Goal: Task Accomplishment & Management: Manage account settings

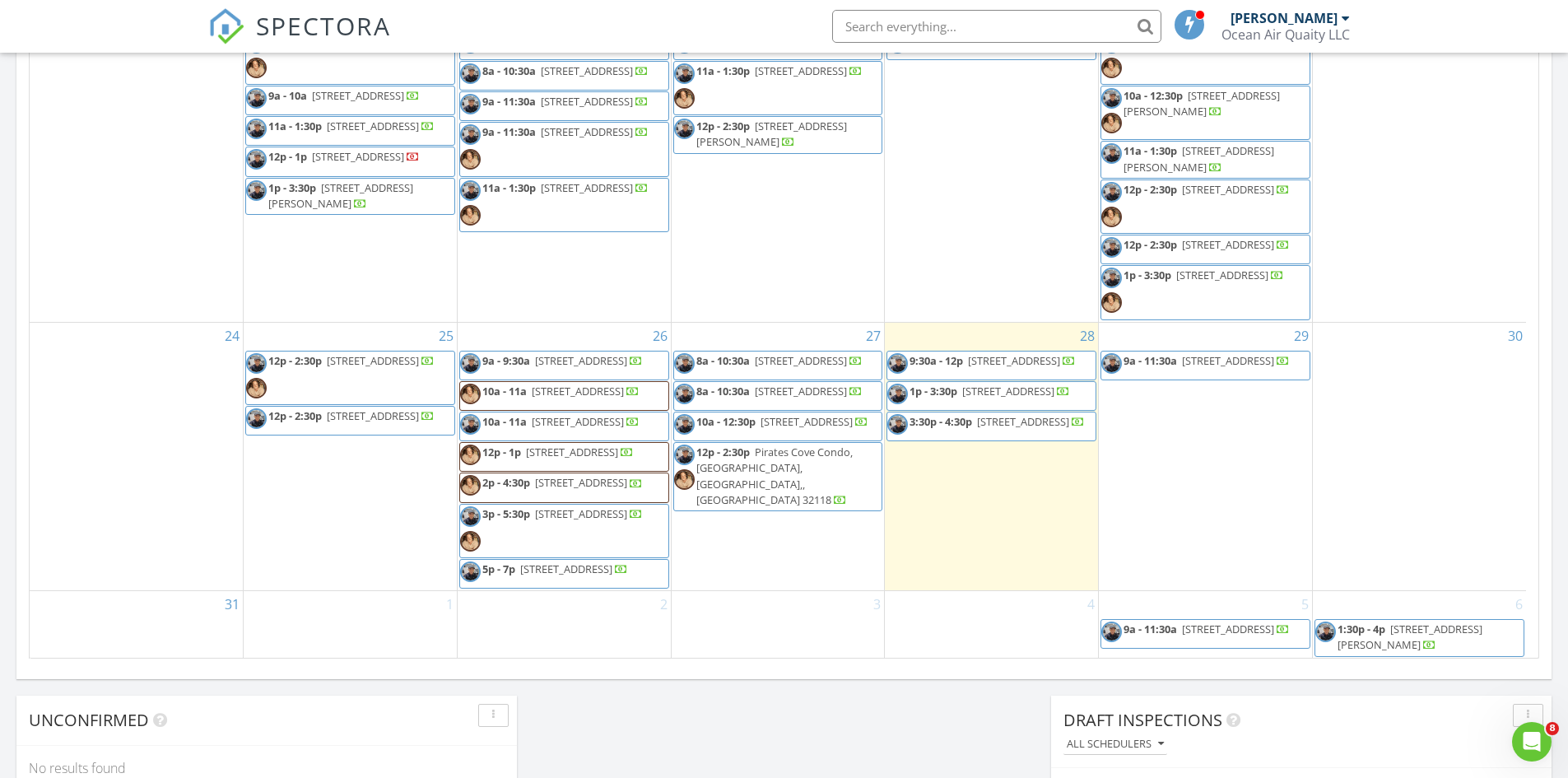
scroll to position [824, 0]
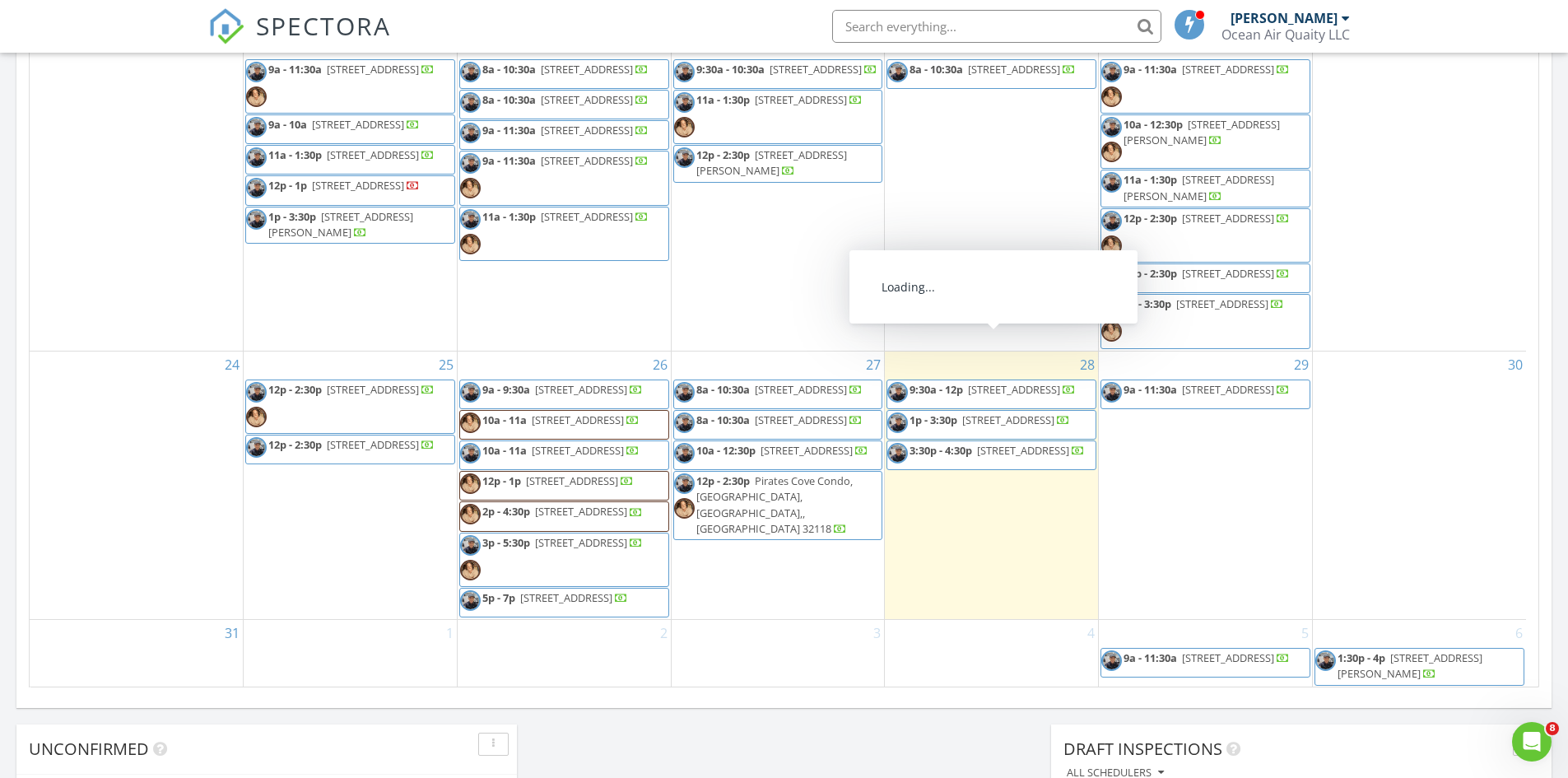
drag, startPoint x: 1190, startPoint y: 246, endPoint x: 1205, endPoint y: 235, distance: 18.6
click at [1205, 266] on span "605 Timber Pond Dr, Palm Valley 32082" at bounding box center [1228, 273] width 92 height 14
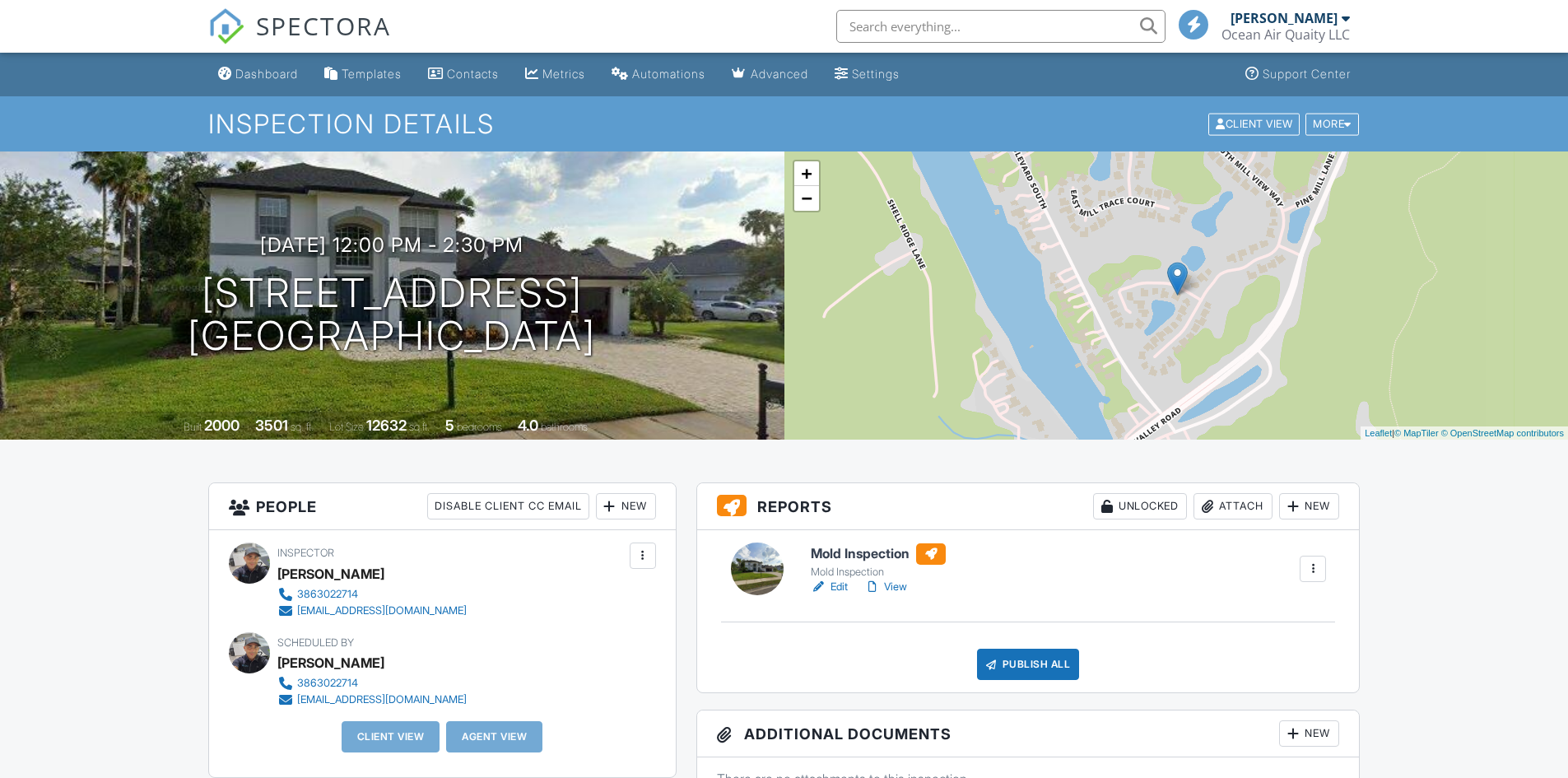
click at [845, 592] on link "Edit" at bounding box center [829, 586] width 37 height 16
click at [887, 580] on link "View" at bounding box center [885, 586] width 42 height 16
click at [897, 579] on link "View" at bounding box center [885, 586] width 42 height 16
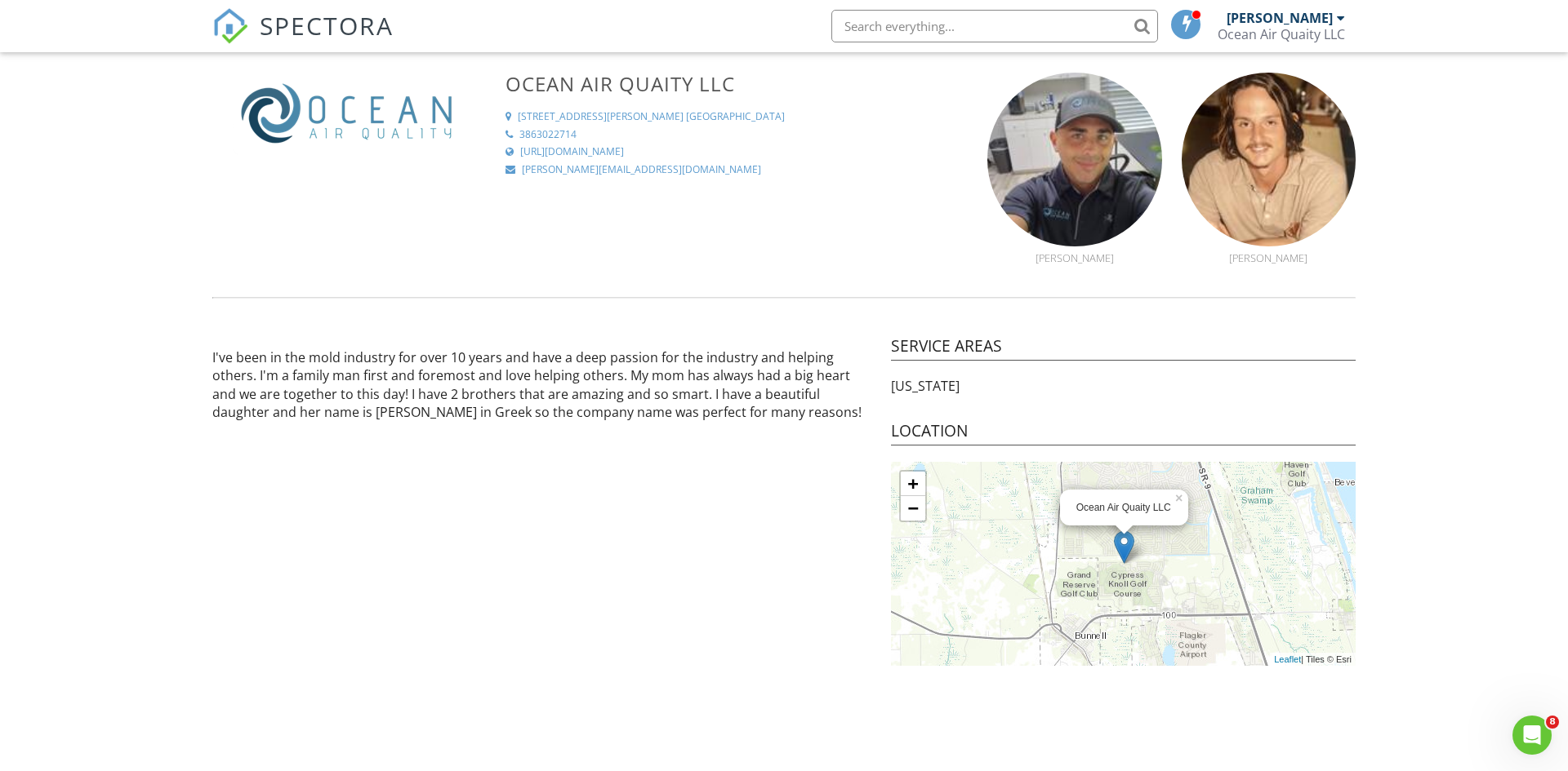
click at [1324, 14] on div "[PERSON_NAME]" at bounding box center [1279, 18] width 106 height 16
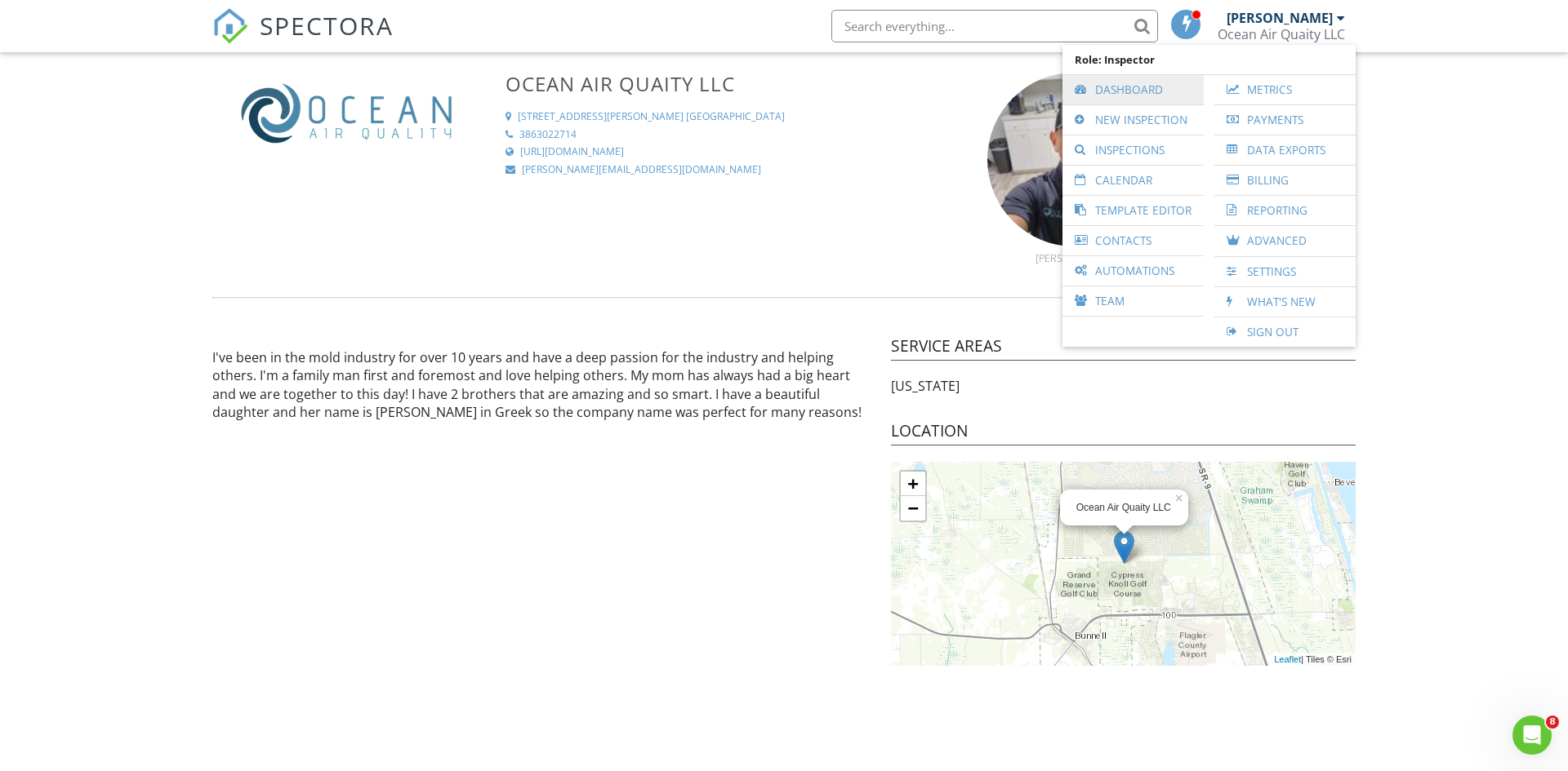
click at [1101, 83] on link "Dashboard" at bounding box center [1133, 89] width 125 height 29
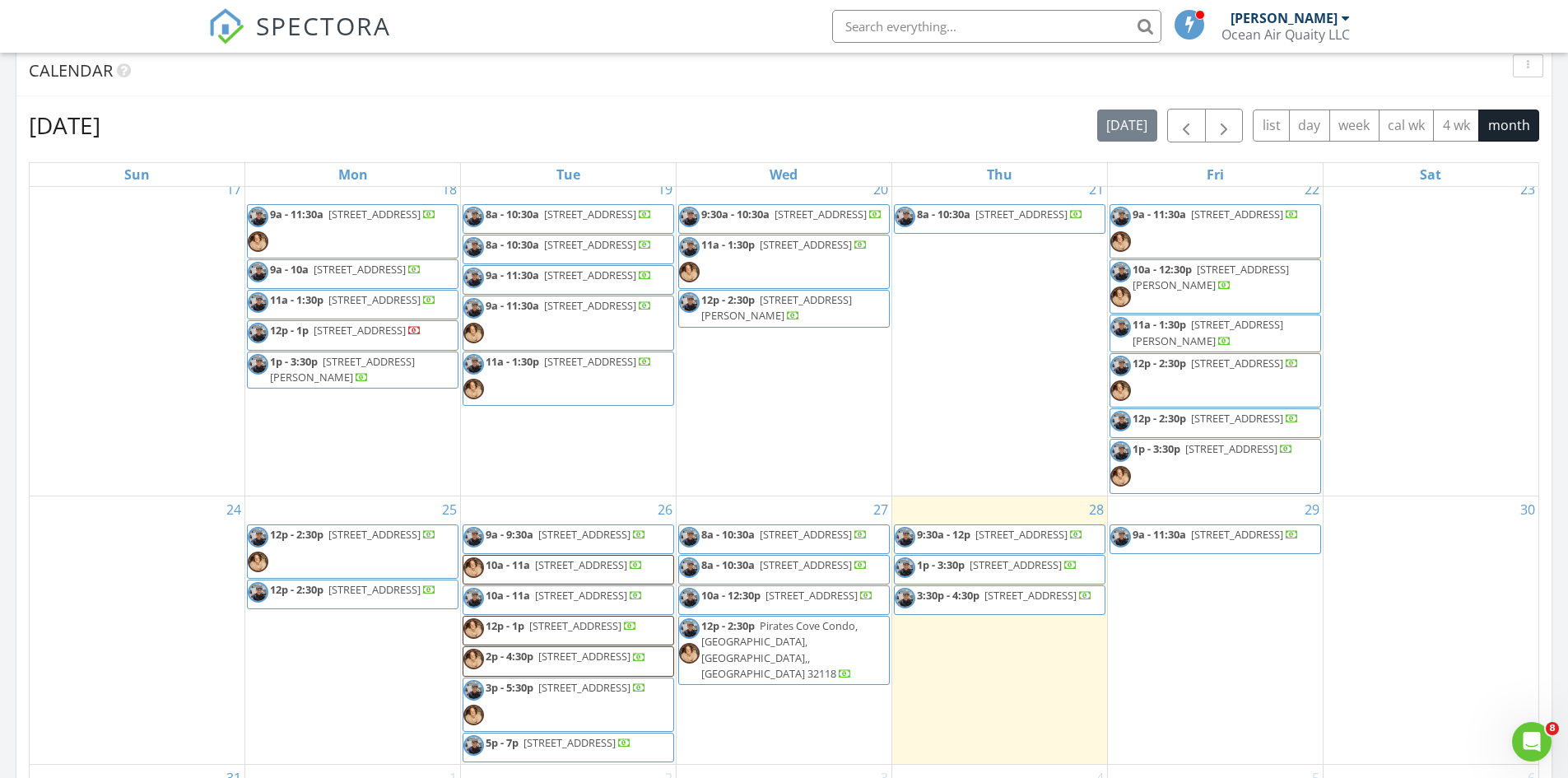
scroll to position [687, 0]
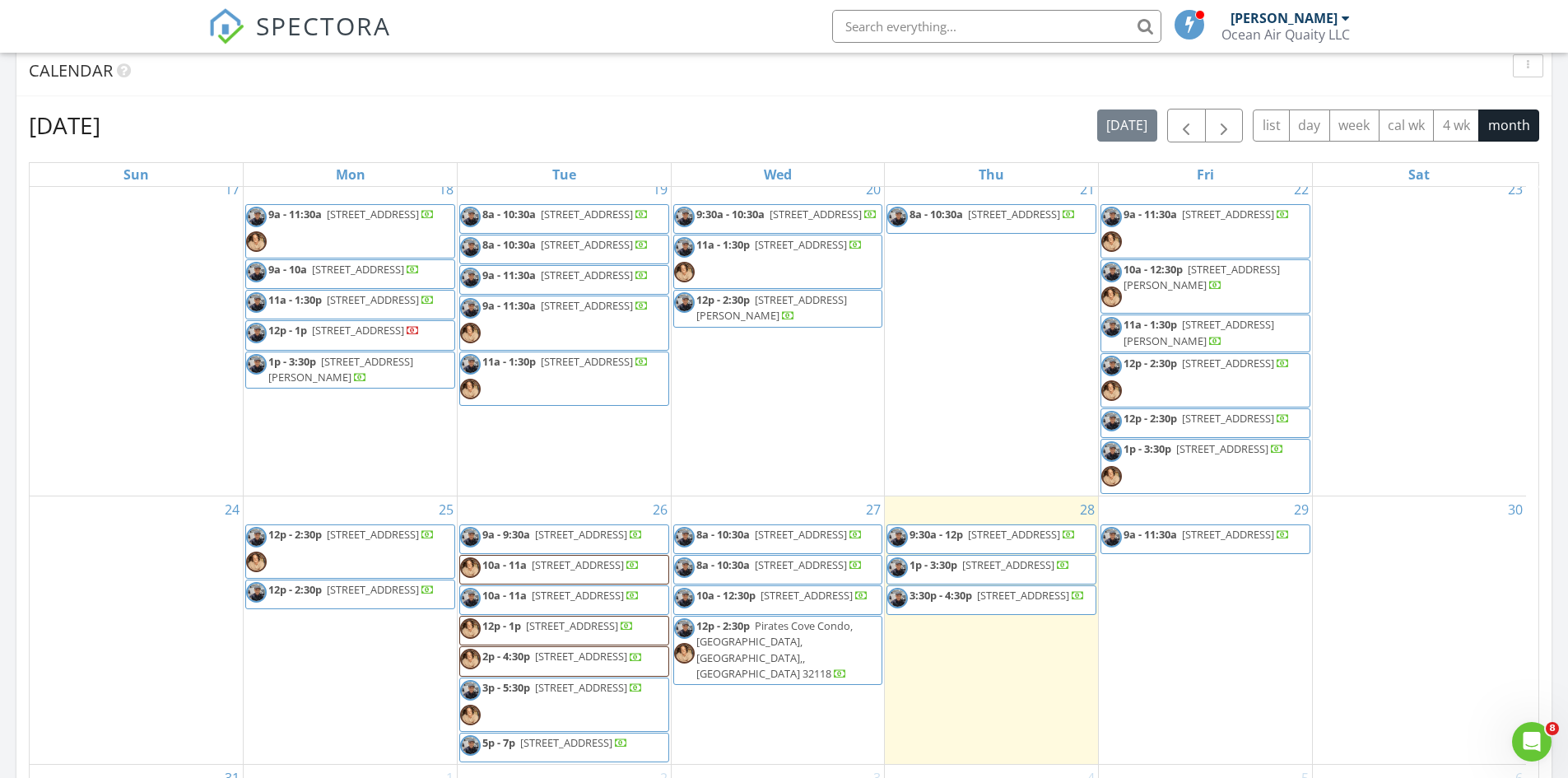
click at [575, 686] on span "[STREET_ADDRESS]" at bounding box center [581, 687] width 92 height 14
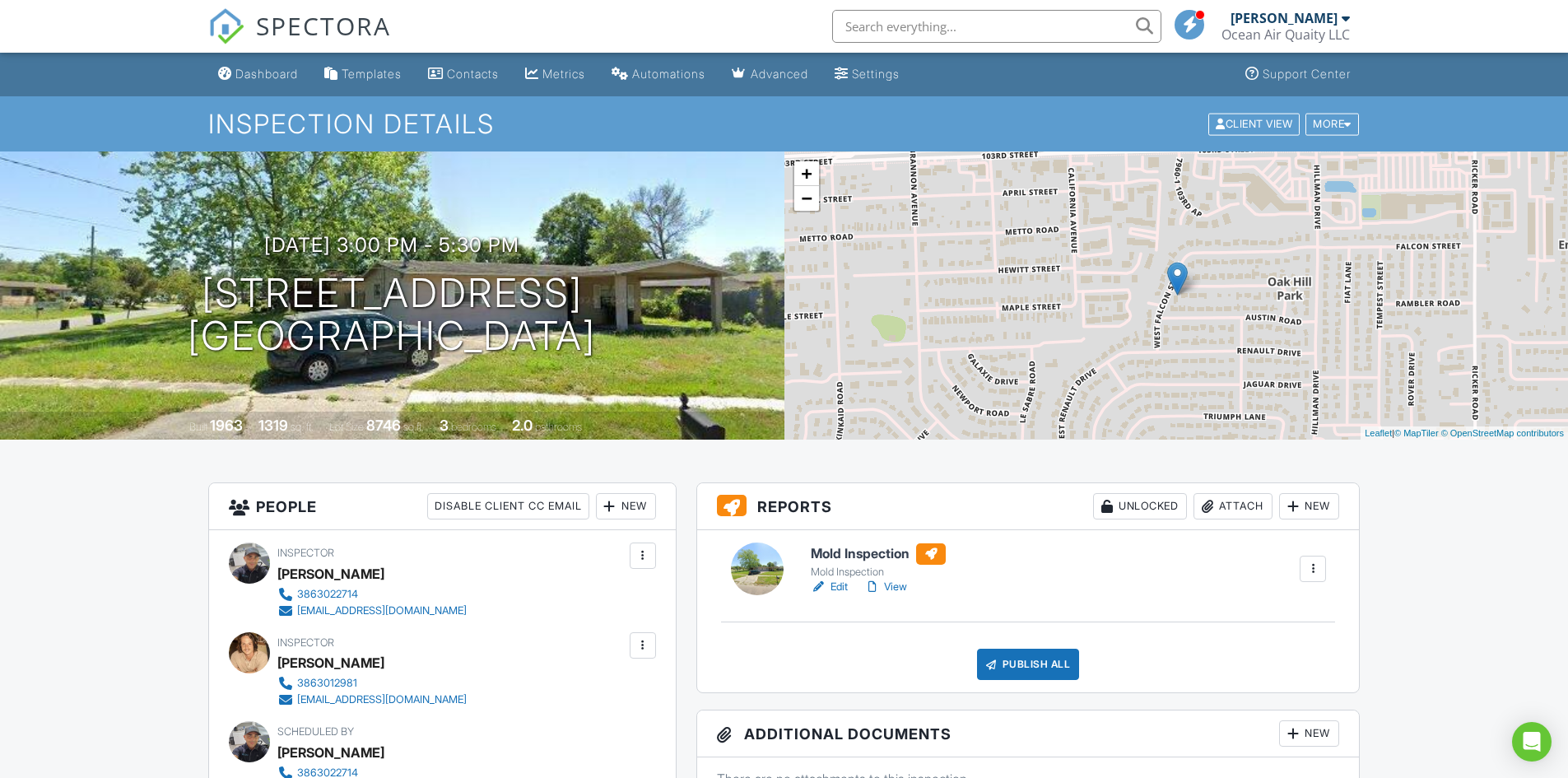
click at [843, 590] on link "Edit" at bounding box center [829, 586] width 37 height 16
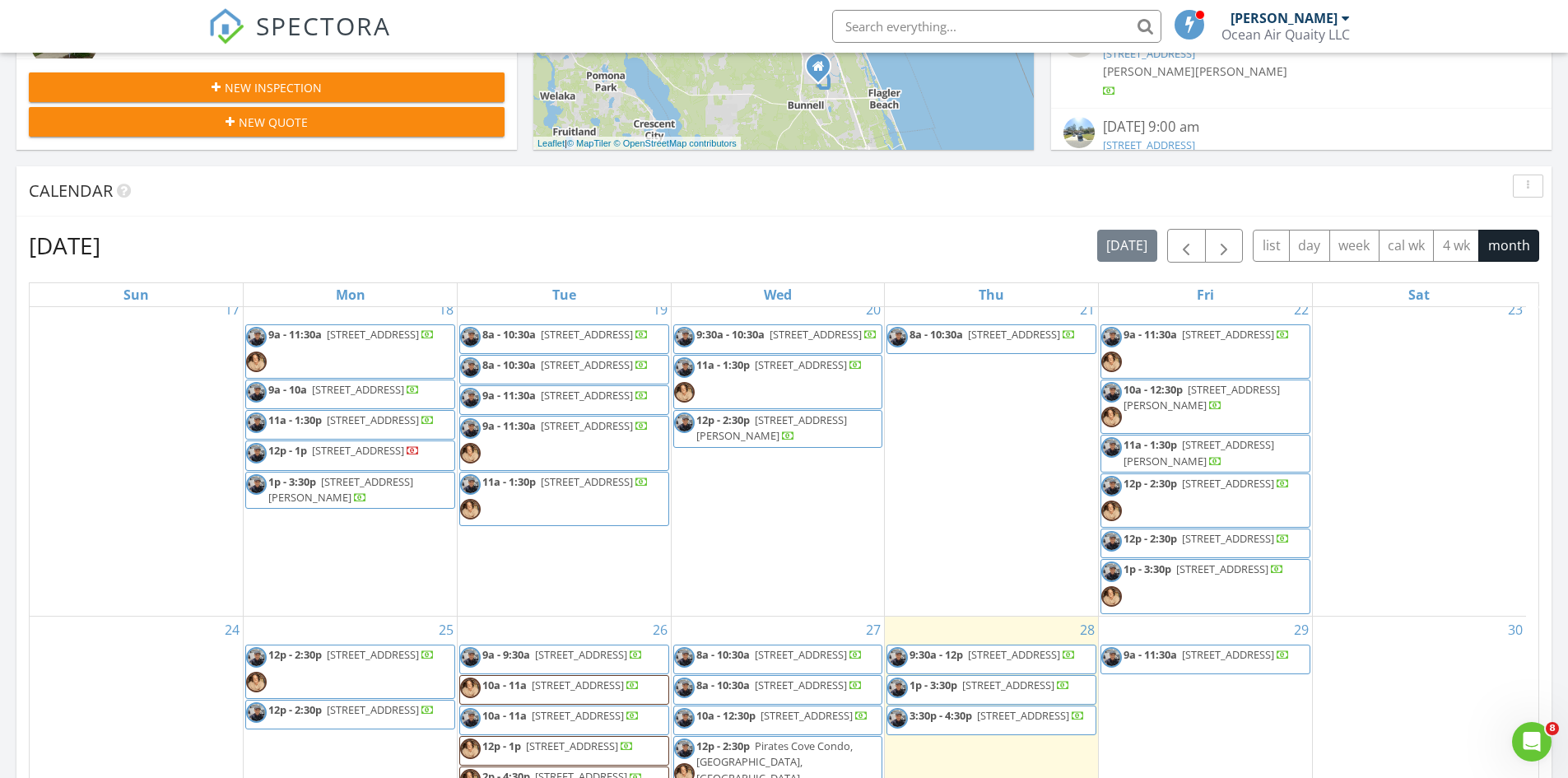
scroll to position [824, 0]
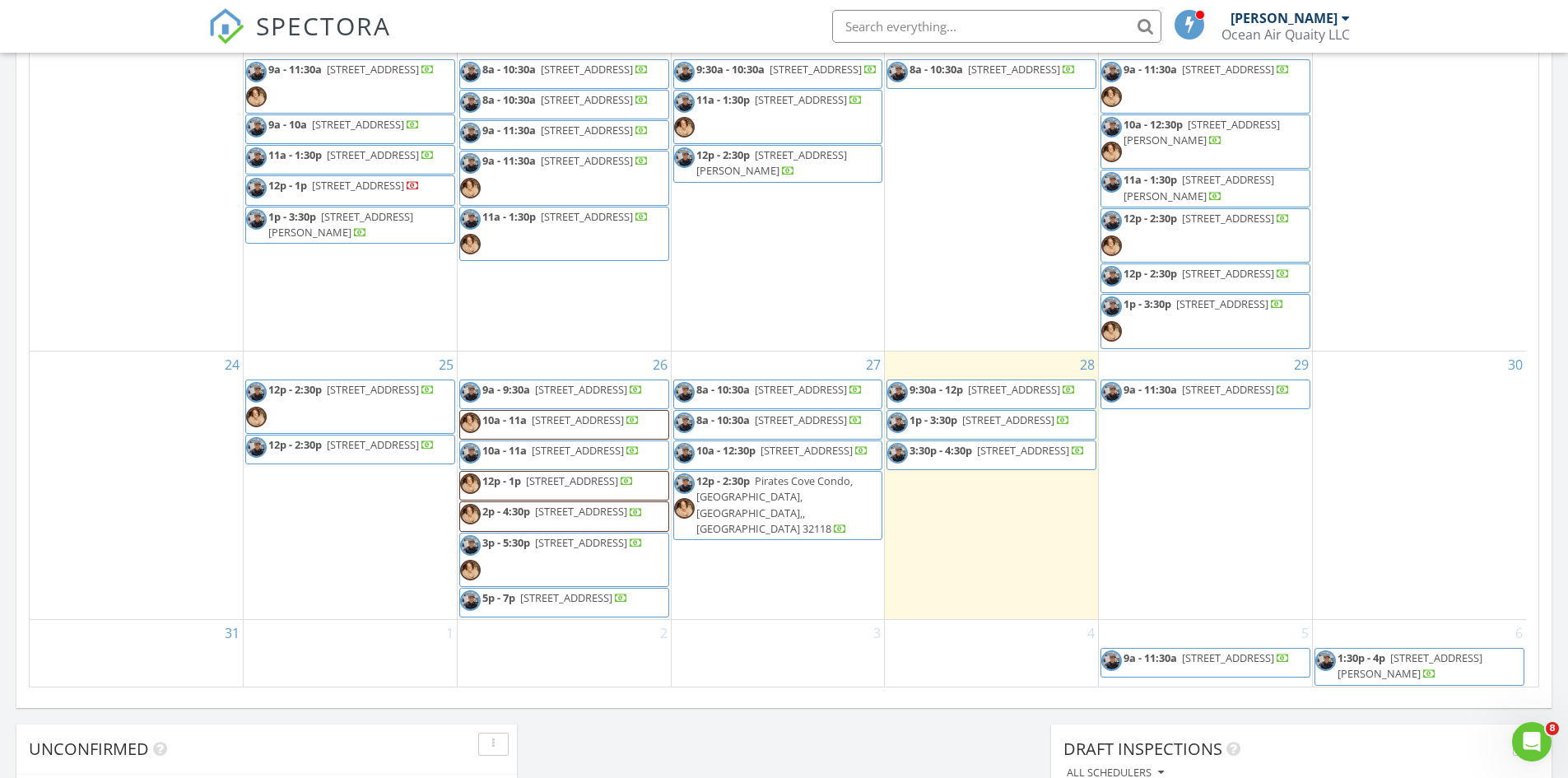
click at [562, 412] on span "4259 Great Falls Loop, Middleburg 32068" at bounding box center [578, 419] width 92 height 14
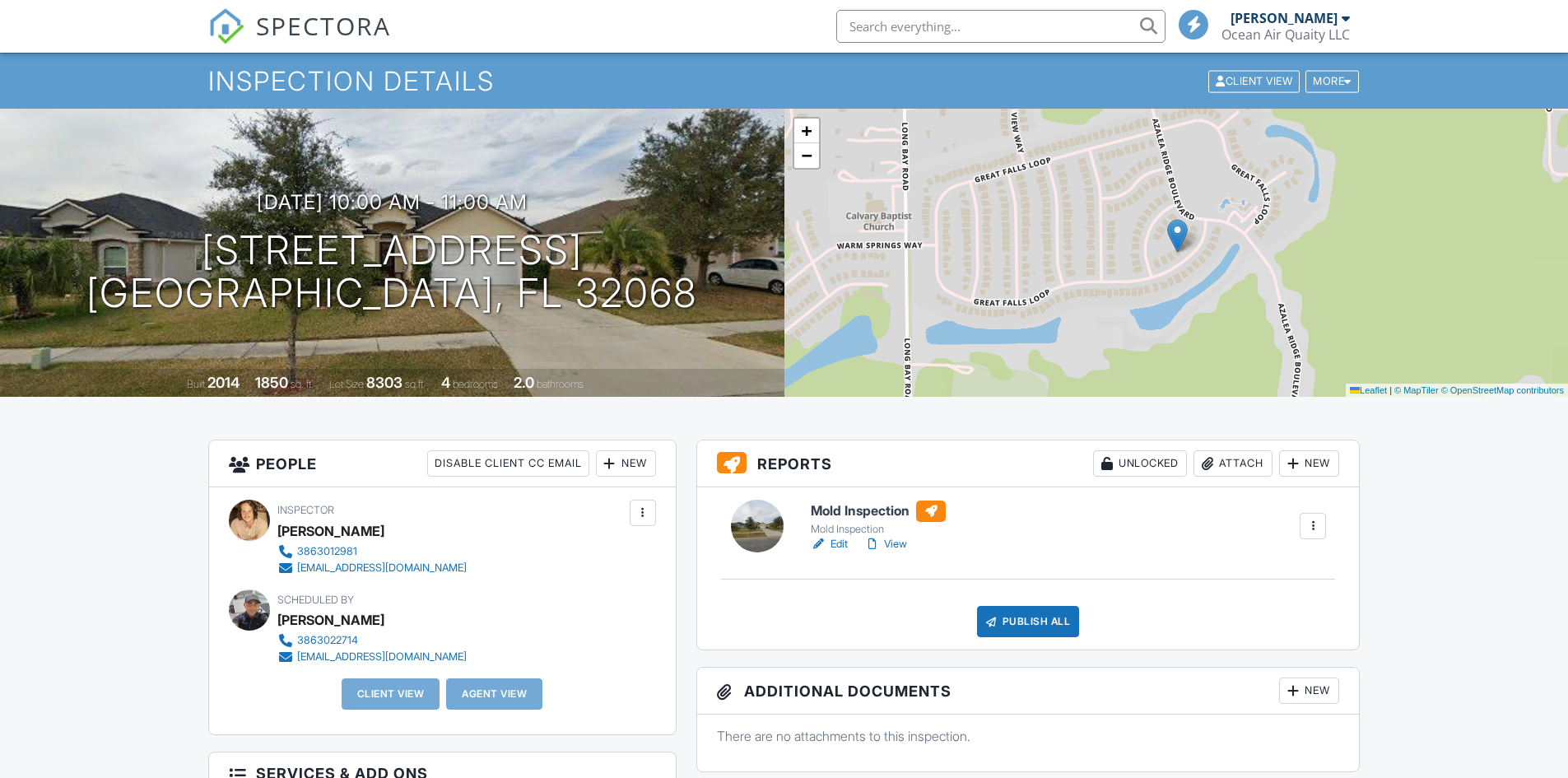
scroll to position [247, 0]
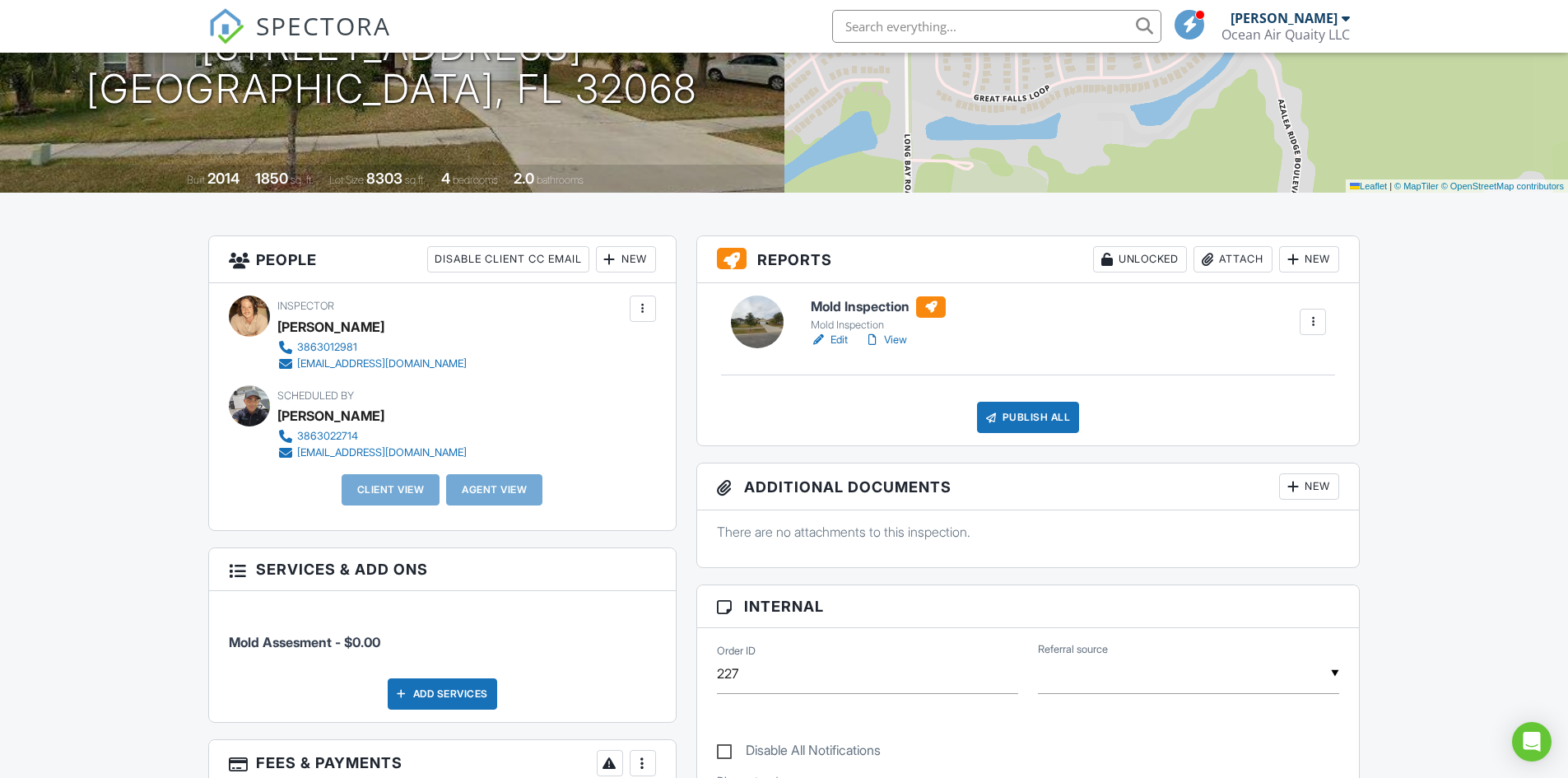
click at [831, 341] on link "Edit" at bounding box center [829, 339] width 37 height 16
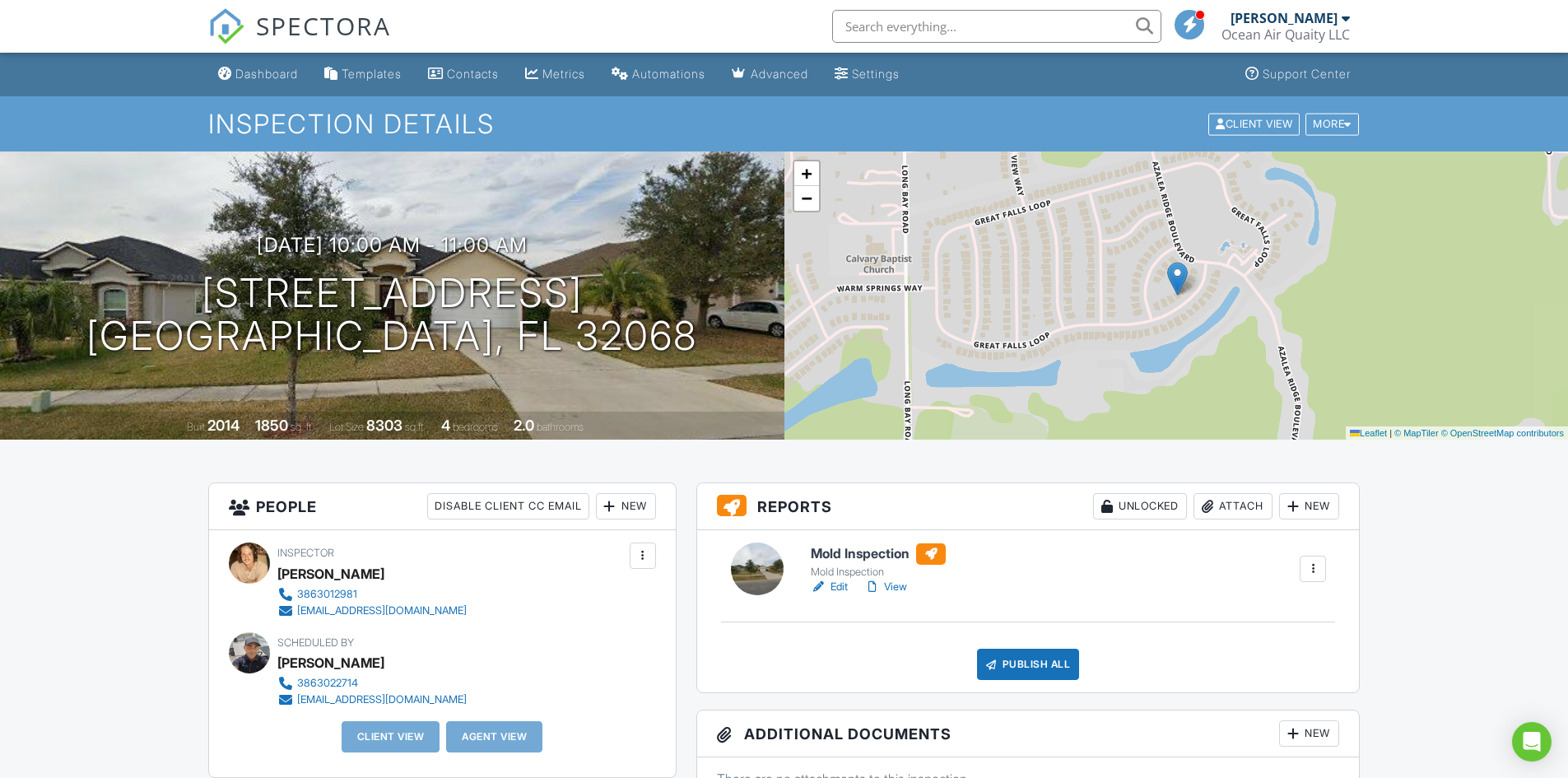
click at [890, 585] on link "View" at bounding box center [885, 586] width 42 height 16
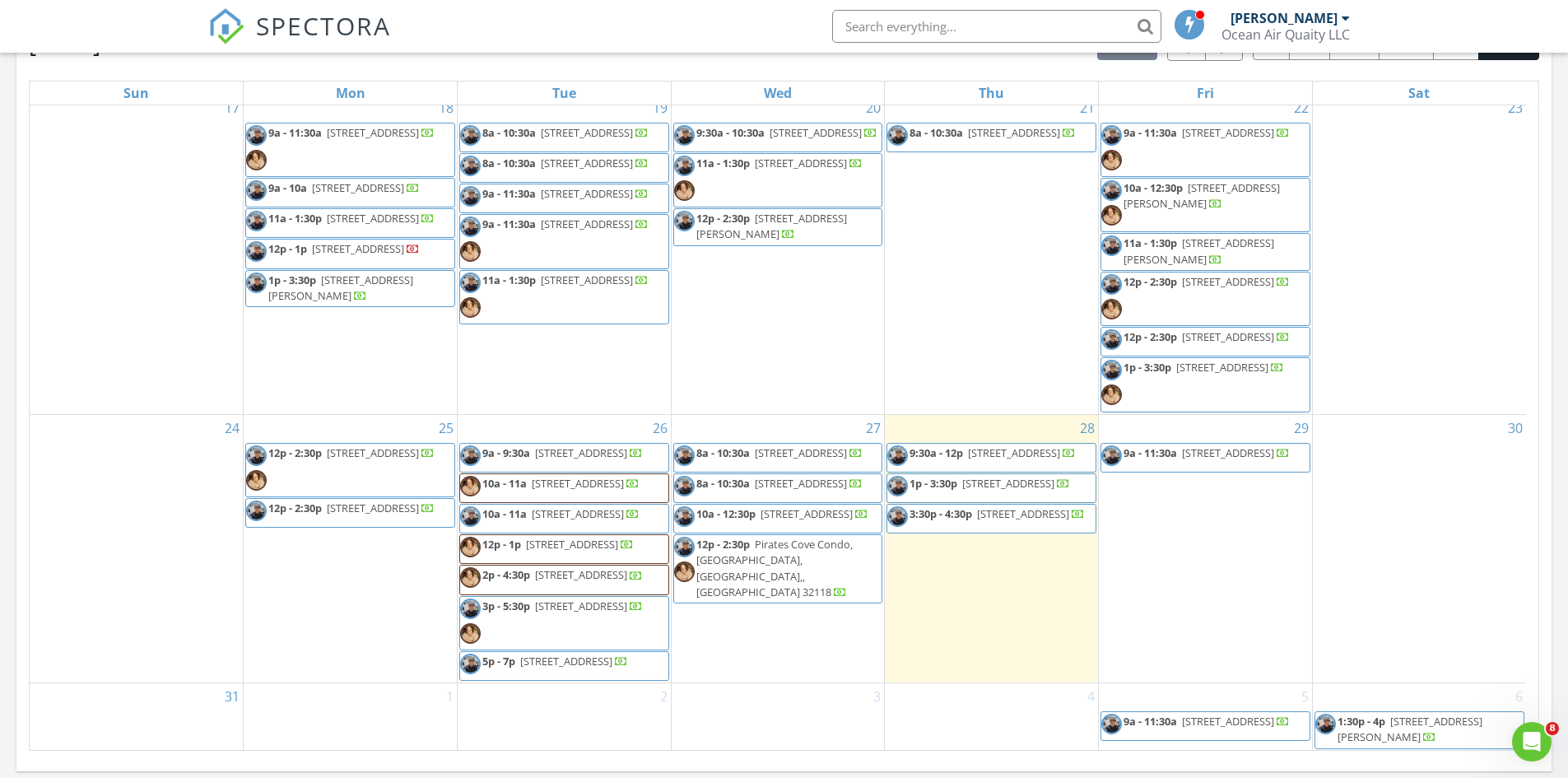
scroll to position [925, 0]
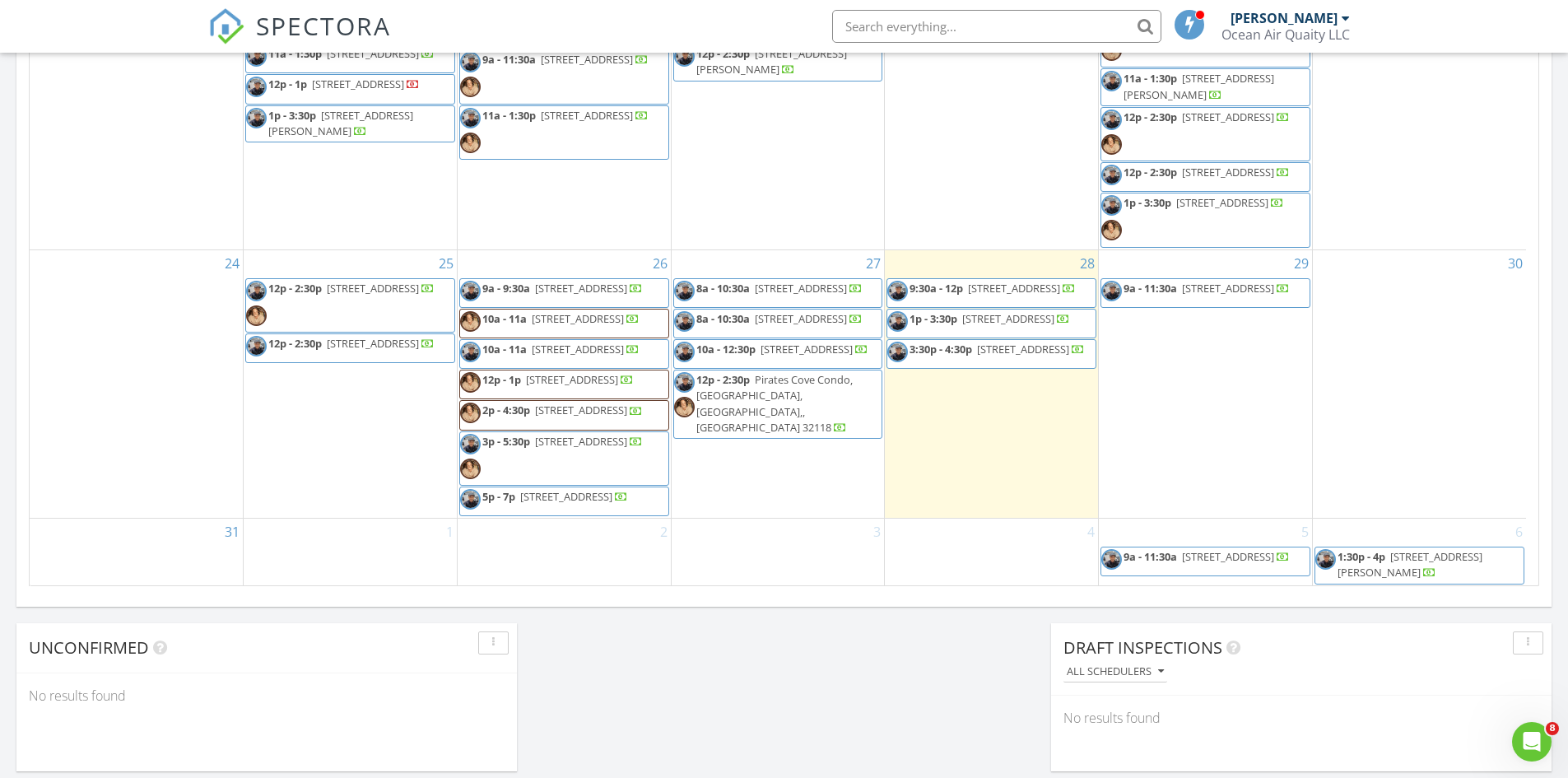
click at [326, 281] on span "251 Orange Grove Dr 7, Ormond Beach 32174" at bounding box center [372, 288] width 92 height 14
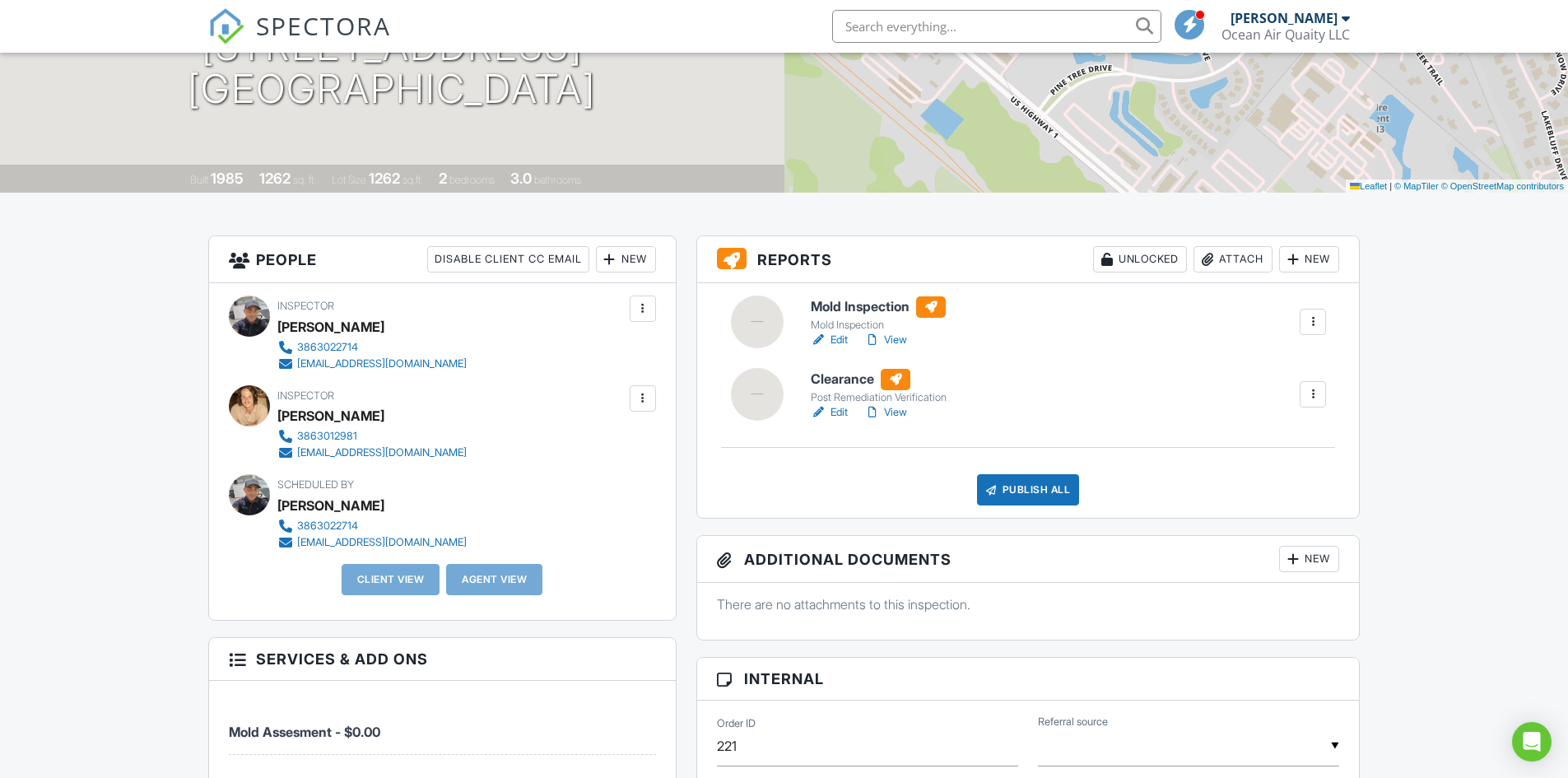
click at [842, 342] on link "Edit" at bounding box center [829, 339] width 37 height 16
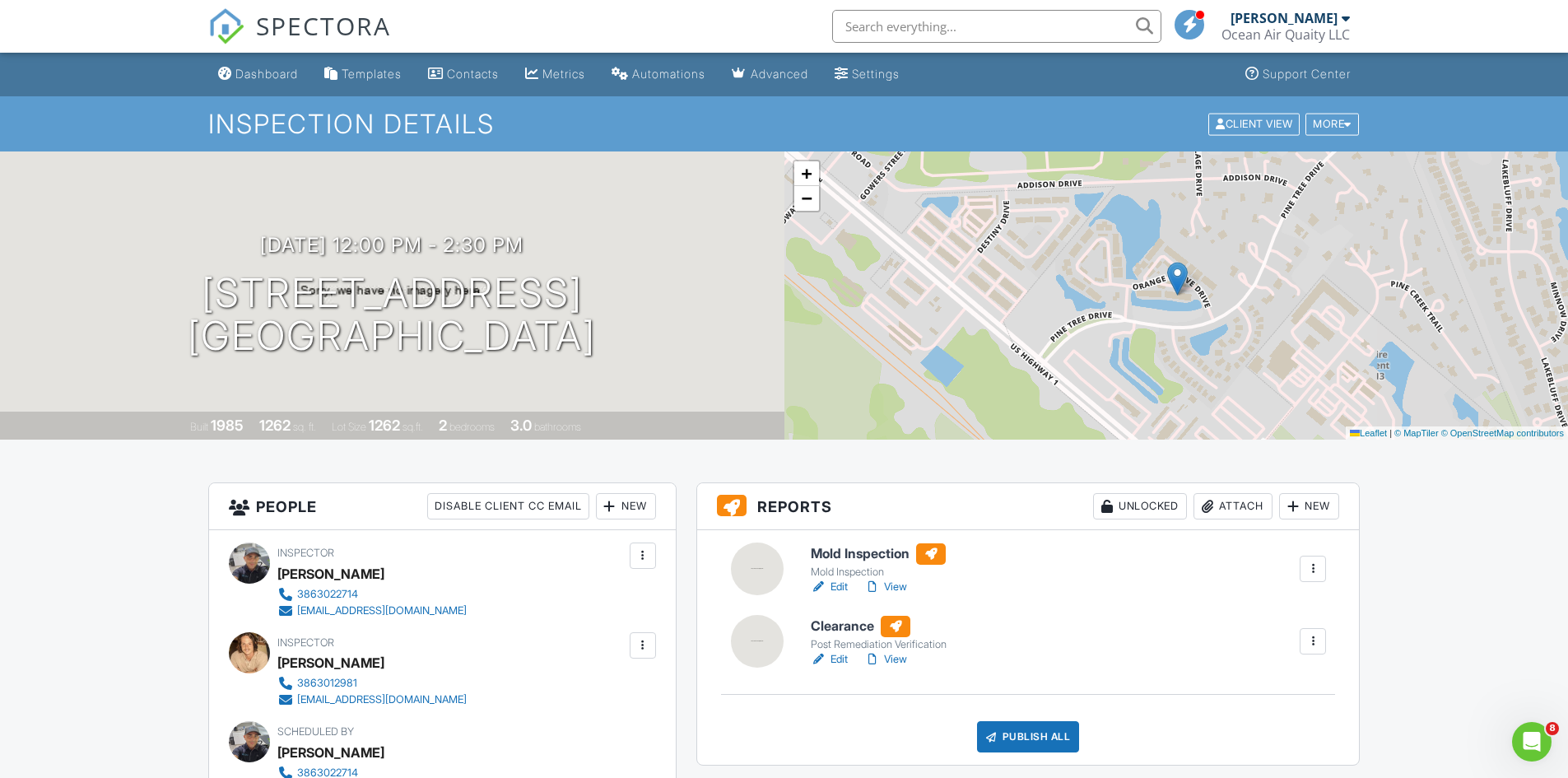
click at [896, 586] on link "View" at bounding box center [885, 586] width 42 height 16
